Goal: Task Accomplishment & Management: Manage account settings

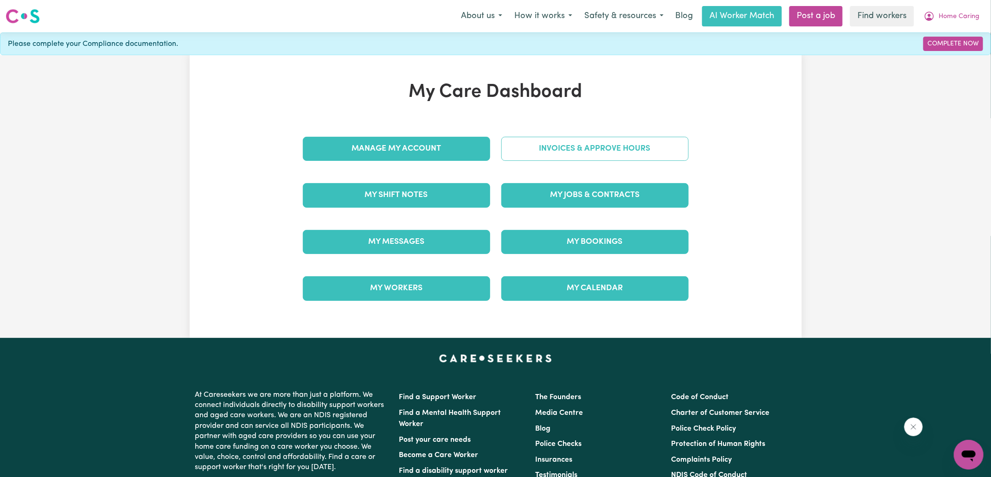
click at [548, 148] on link "Invoices & Approve Hours" at bounding box center [594, 149] width 187 height 24
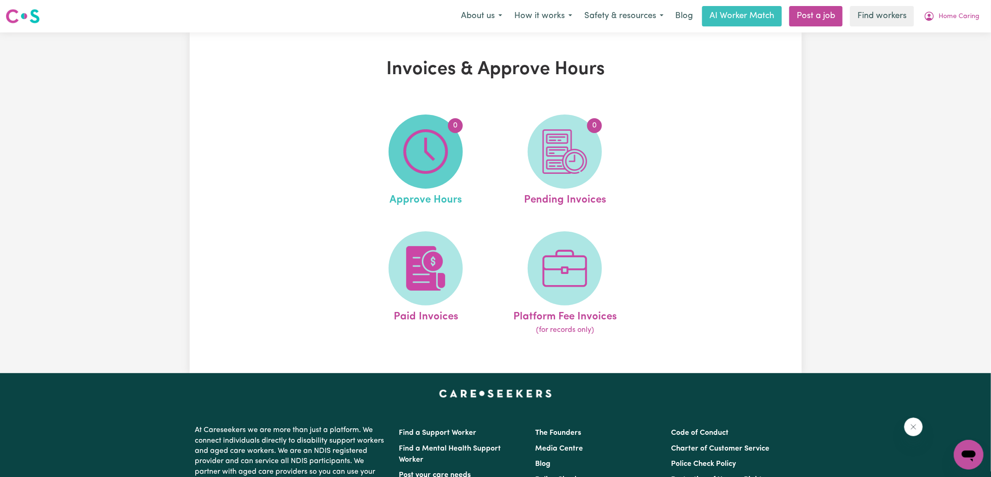
click at [439, 163] on img at bounding box center [425, 151] width 45 height 45
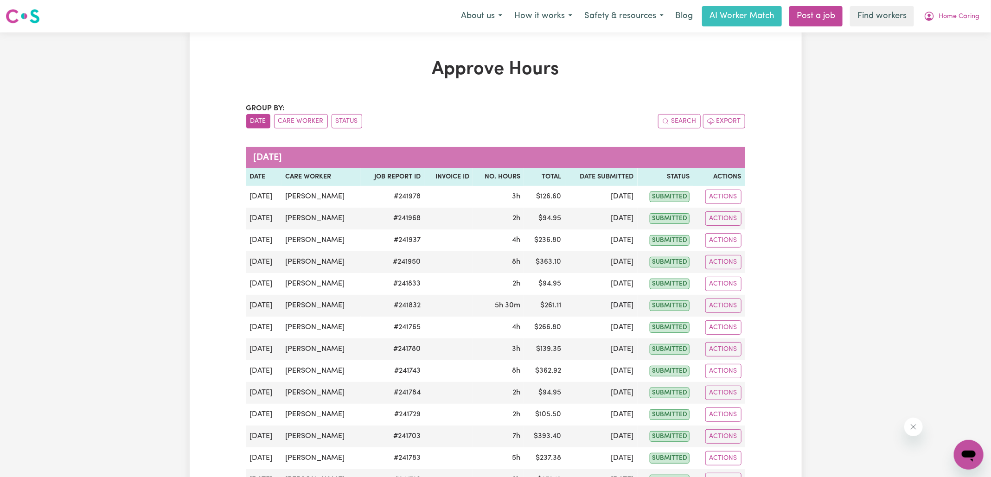
click at [602, 86] on div "Approve Hours Group by: Date Care Worker Status Search Export [DATE] Date Care …" at bounding box center [496, 336] width 510 height 557
click at [339, 59] on h1 "Approve Hours" at bounding box center [495, 69] width 499 height 22
click at [935, 18] on icon "My Account" at bounding box center [929, 16] width 11 height 11
click at [927, 53] on link "Logout" at bounding box center [948, 54] width 73 height 18
